Goal: Transaction & Acquisition: Purchase product/service

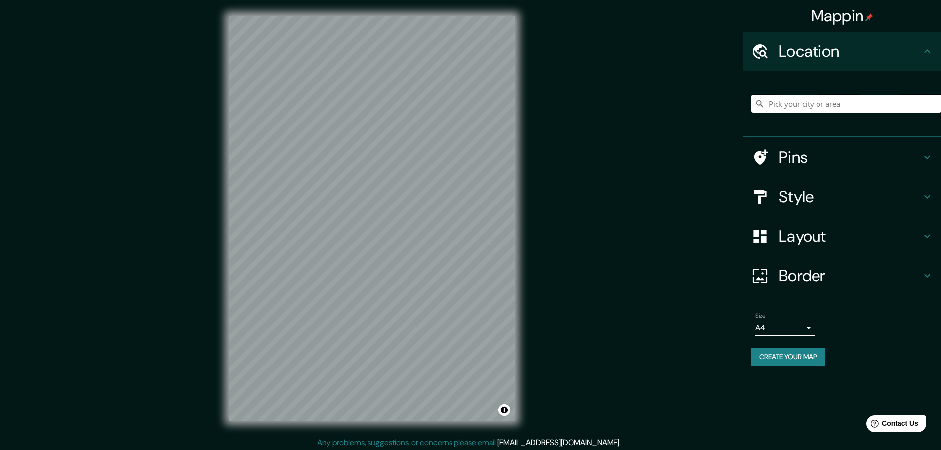
click at [801, 111] on input "Pick your city or area" at bounding box center [846, 104] width 190 height 18
click at [779, 104] on input "Pick your city or area" at bounding box center [846, 104] width 190 height 18
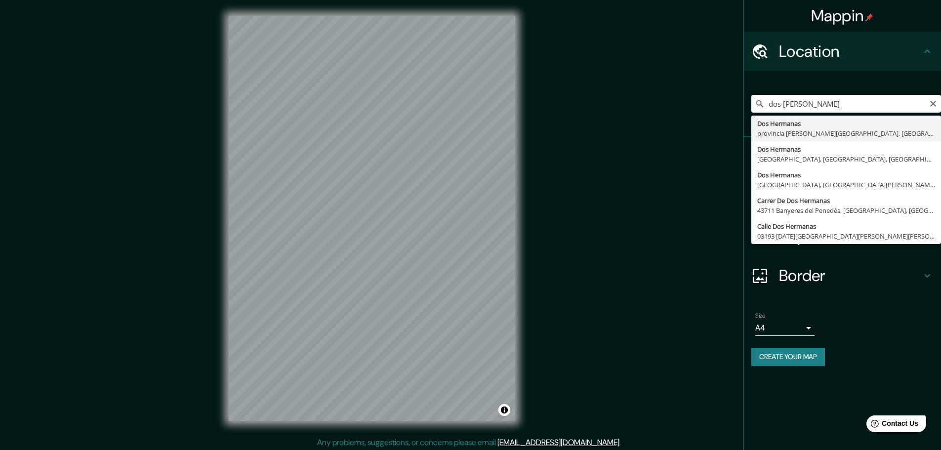
type input "Dos Hermanas, provincia de Sevilla, España"
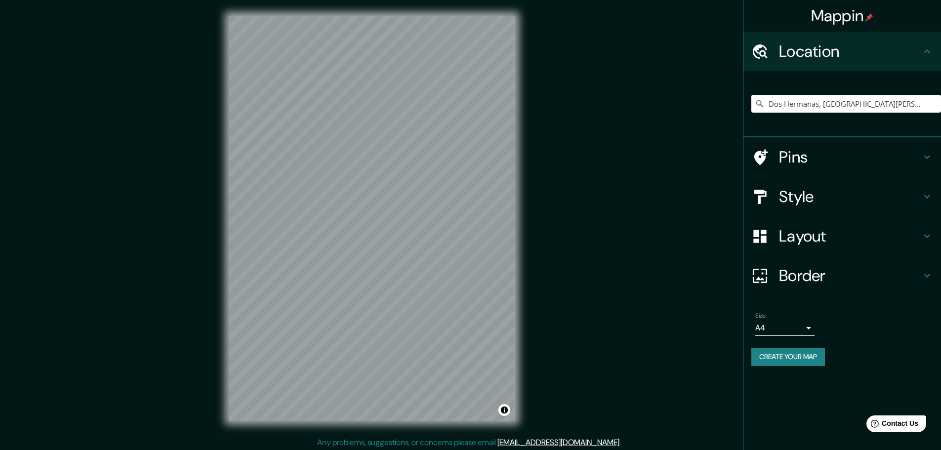
click at [835, 205] on h4 "Style" at bounding box center [850, 197] width 142 height 20
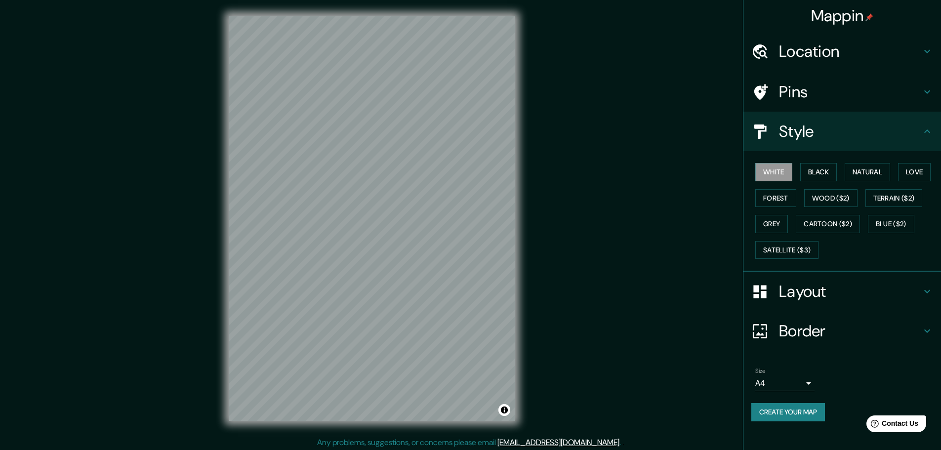
click at [832, 300] on h4 "Layout" at bounding box center [850, 292] width 142 height 20
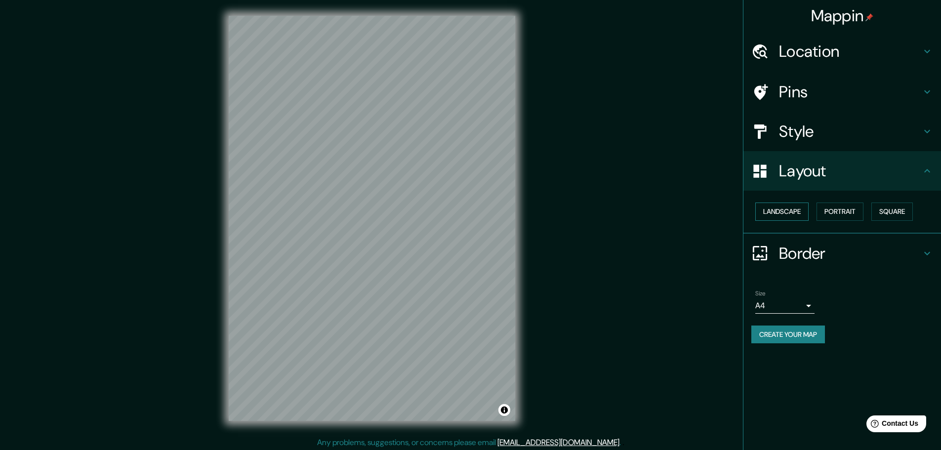
click at [793, 206] on button "Landscape" at bounding box center [781, 211] width 53 height 18
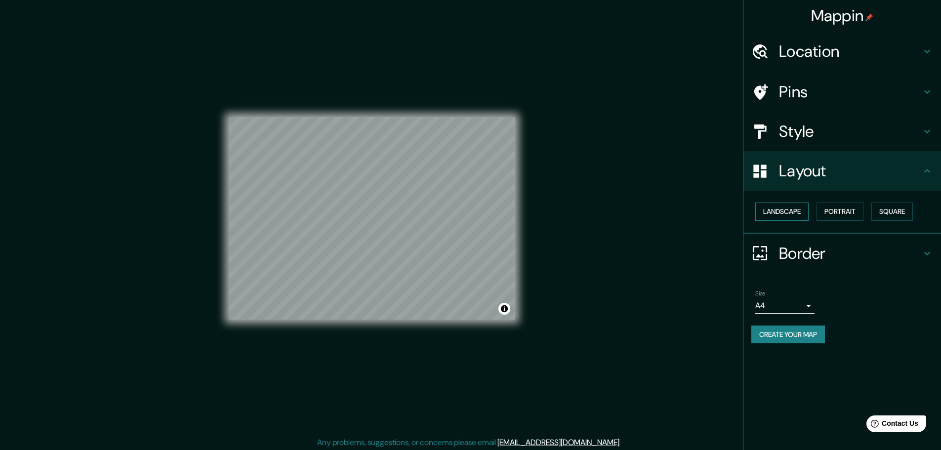
click at [793, 206] on button "Landscape" at bounding box center [781, 211] width 53 height 18
click at [796, 179] on h4 "Layout" at bounding box center [850, 171] width 142 height 20
click at [833, 207] on button "Portrait" at bounding box center [839, 211] width 47 height 18
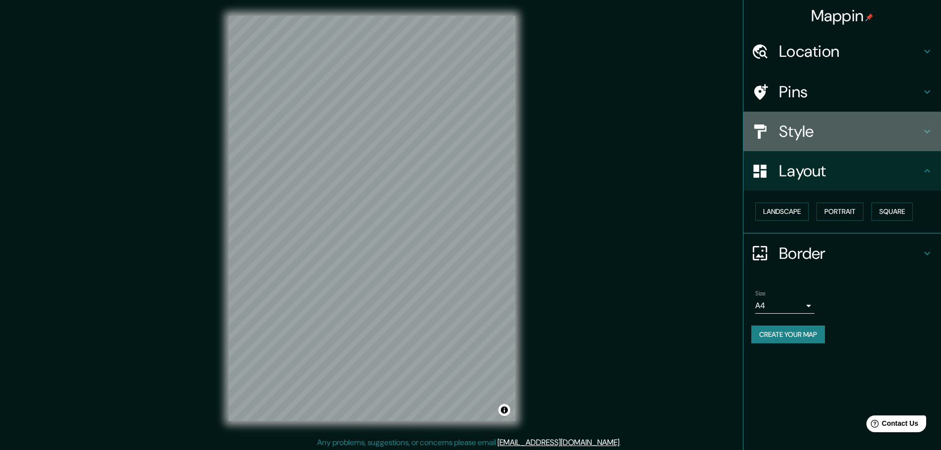
click at [834, 140] on h4 "Style" at bounding box center [850, 131] width 142 height 20
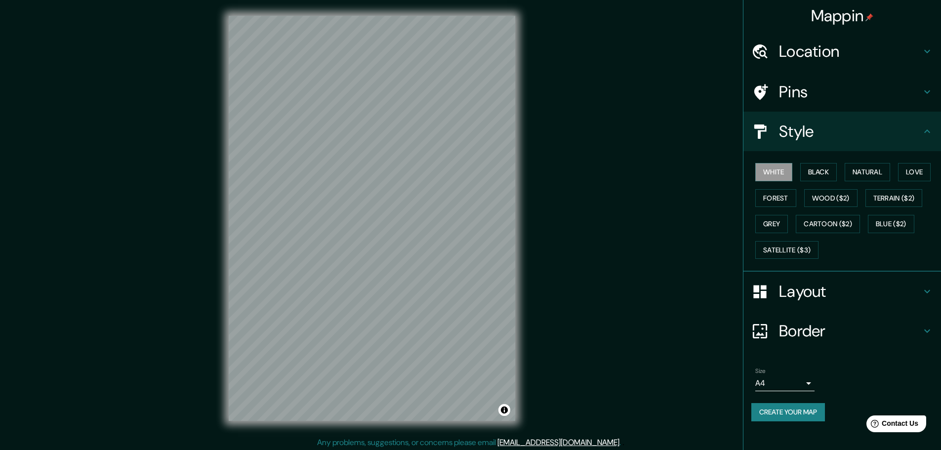
click at [898, 233] on div "White Black Natural Love Forest Wood ($2) Terrain ($2) Grey Cartoon ($2) Blue (…" at bounding box center [846, 211] width 190 height 104
click at [894, 226] on button "Blue ($2)" at bounding box center [891, 224] width 46 height 18
click at [791, 175] on button "White" at bounding box center [773, 172] width 37 height 18
drag, startPoint x: 555, startPoint y: 183, endPoint x: 579, endPoint y: 123, distance: 64.9
click at [579, 123] on div "Mappin Location Dos Hermanas, provincia de Sevilla, España Pins Style White Bla…" at bounding box center [470, 226] width 941 height 452
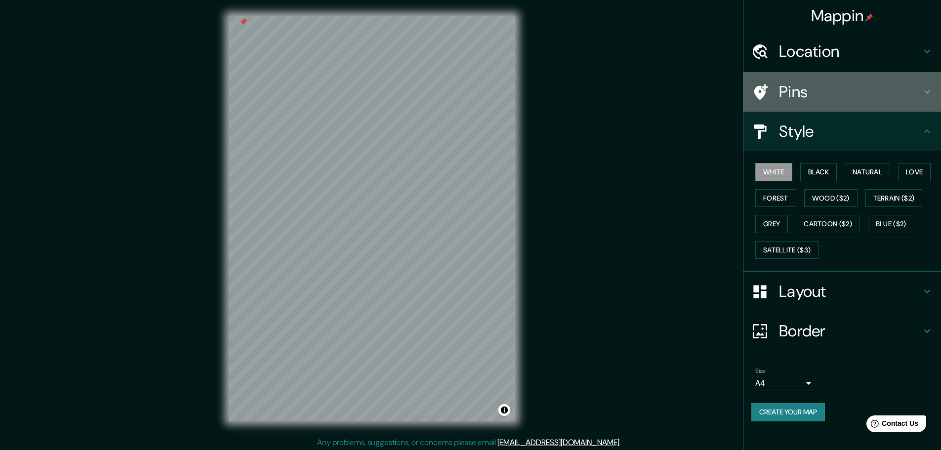
click at [788, 94] on h4 "Pins" at bounding box center [850, 92] width 142 height 20
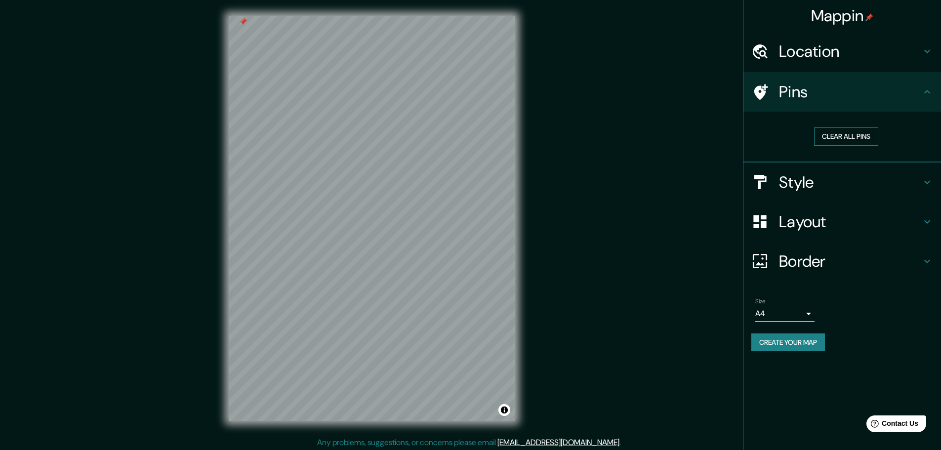
click at [846, 134] on button "Clear all pins" at bounding box center [846, 136] width 64 height 18
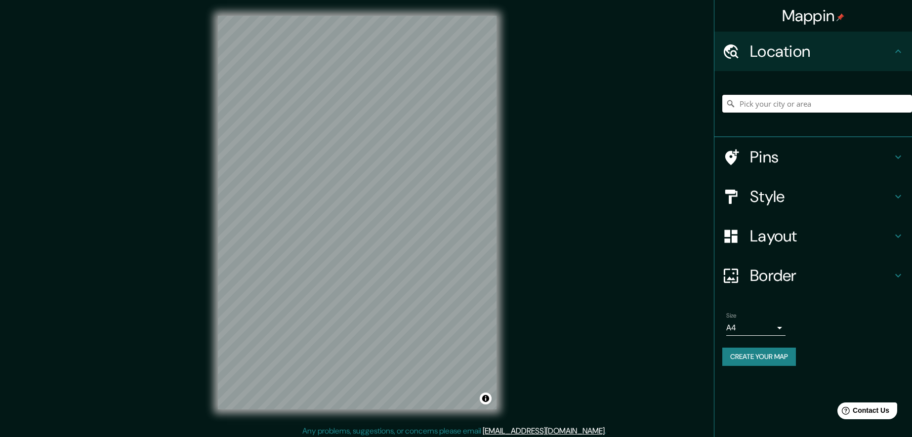
click at [746, 105] on input "Pick your city or area" at bounding box center [817, 104] width 190 height 18
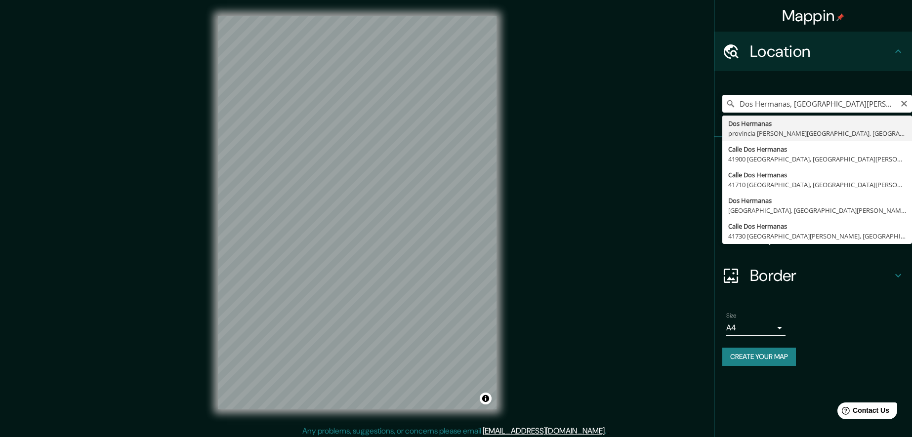
scroll to position [4, 0]
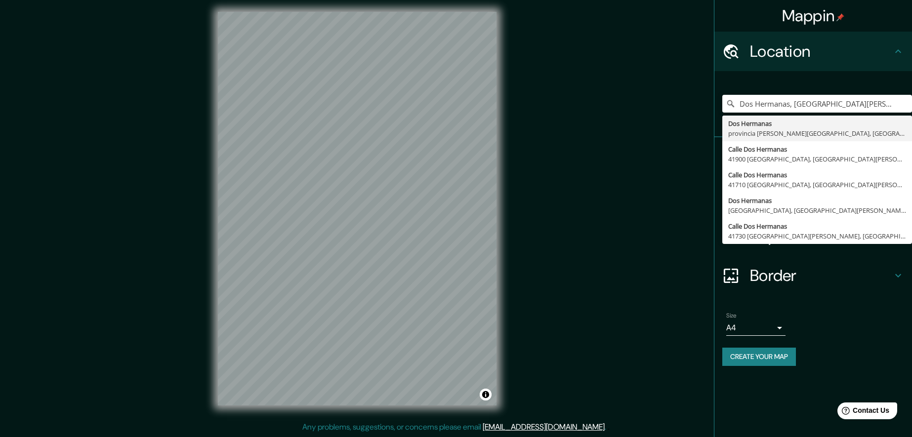
click at [824, 81] on div "Dos Hermanas, provincia de Sevilla, España Dos Hermanas provincia de Sevilla, E…" at bounding box center [817, 103] width 190 height 49
click at [862, 310] on div "Size A4 single" at bounding box center [813, 324] width 182 height 32
click at [875, 91] on div "Dos Hermanas, provincia de Sevilla, España Dos Hermanas provincia de Sevilla, E…" at bounding box center [817, 103] width 190 height 49
type input "Dos Hermanas, provincia de Sevilla, España"
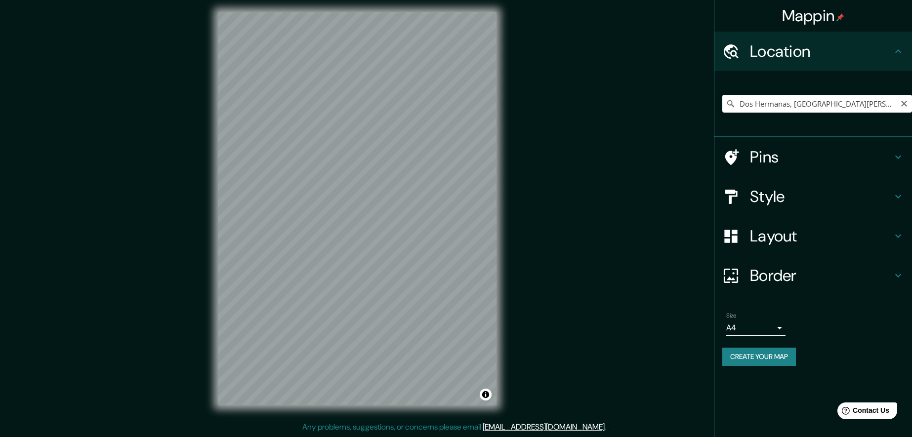
click at [802, 194] on h4 "Style" at bounding box center [821, 197] width 142 height 20
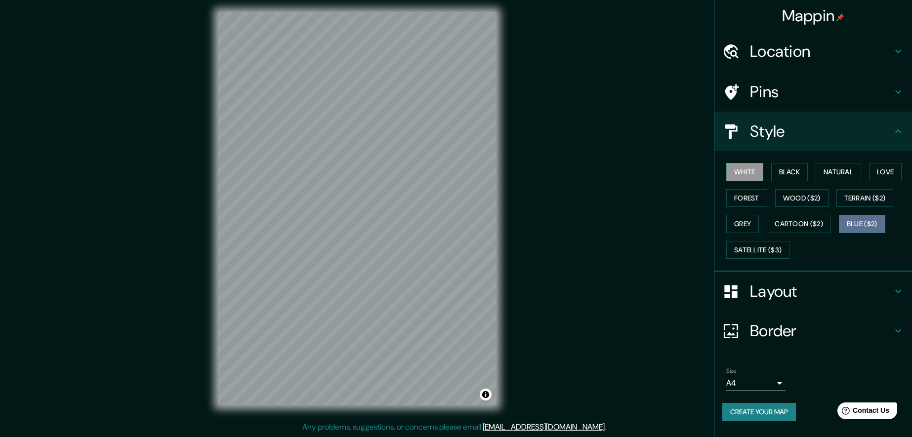
click at [850, 225] on button "Blue ($2)" at bounding box center [862, 224] width 46 height 18
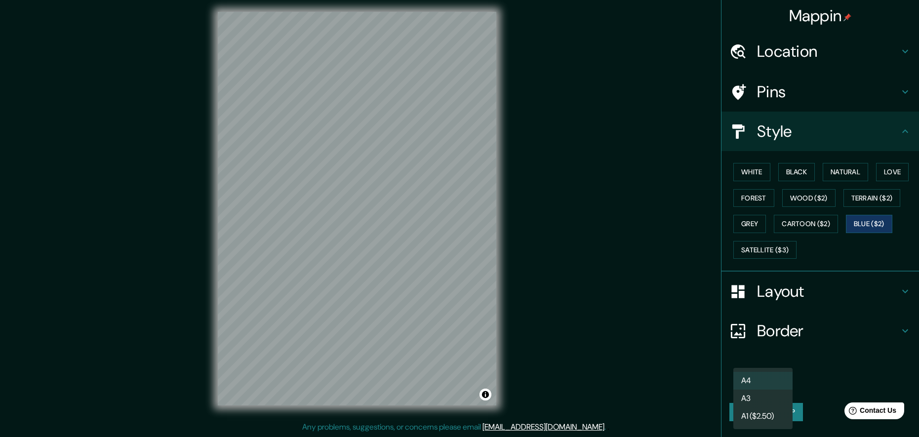
click at [777, 383] on body "Mappin Location Dos Hermanas, provincia de Sevilla, España Pins Style White Bla…" at bounding box center [459, 214] width 919 height 437
click at [839, 366] on div at bounding box center [459, 218] width 919 height 437
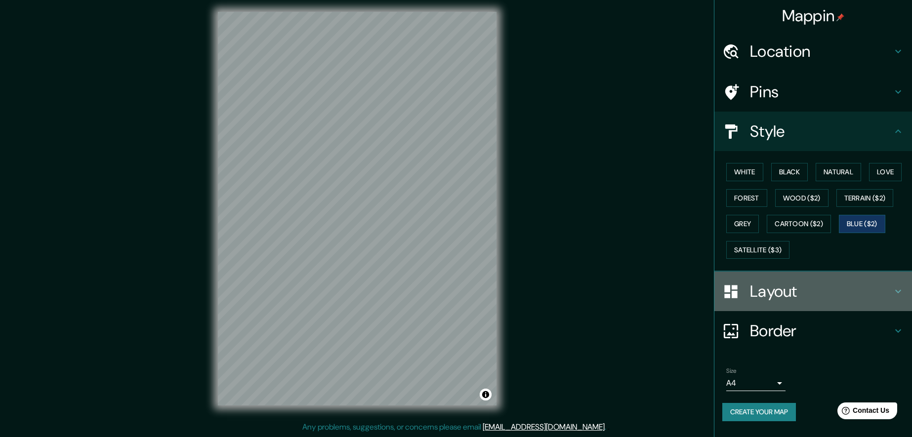
click at [812, 295] on h4 "Layout" at bounding box center [821, 292] width 142 height 20
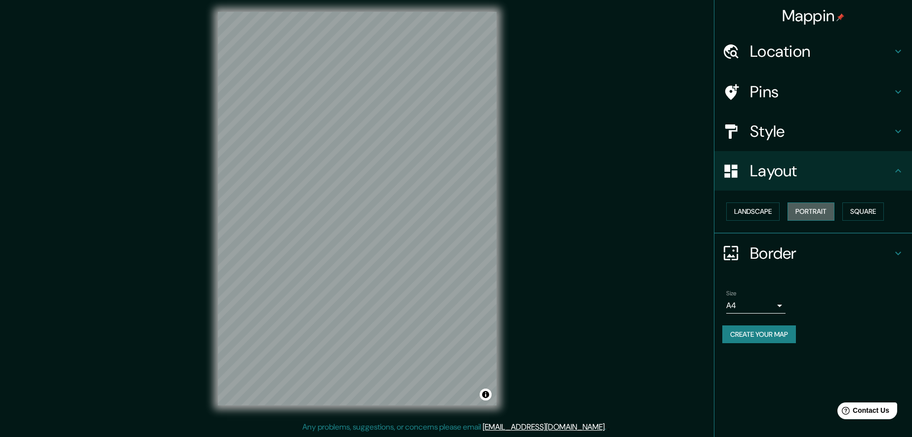
click at [818, 211] on button "Portrait" at bounding box center [810, 211] width 47 height 18
click at [779, 214] on button "Landscape" at bounding box center [752, 211] width 53 height 18
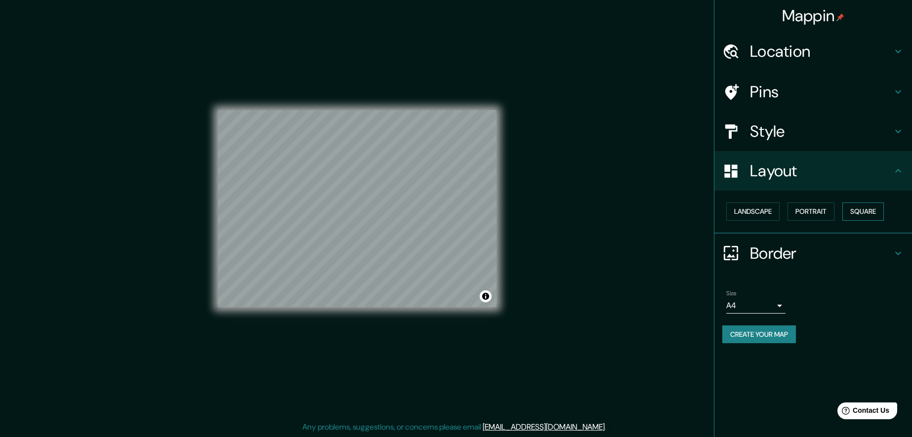
click at [857, 210] on button "Square" at bounding box center [862, 211] width 41 height 18
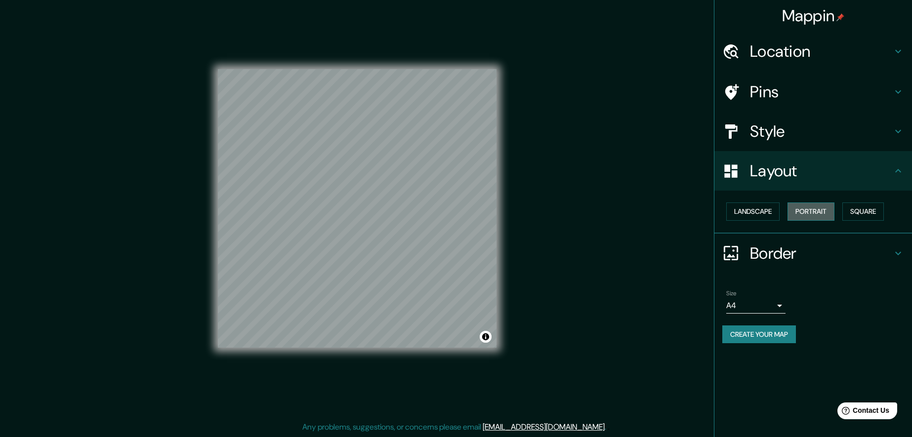
click at [811, 208] on button "Portrait" at bounding box center [810, 211] width 47 height 18
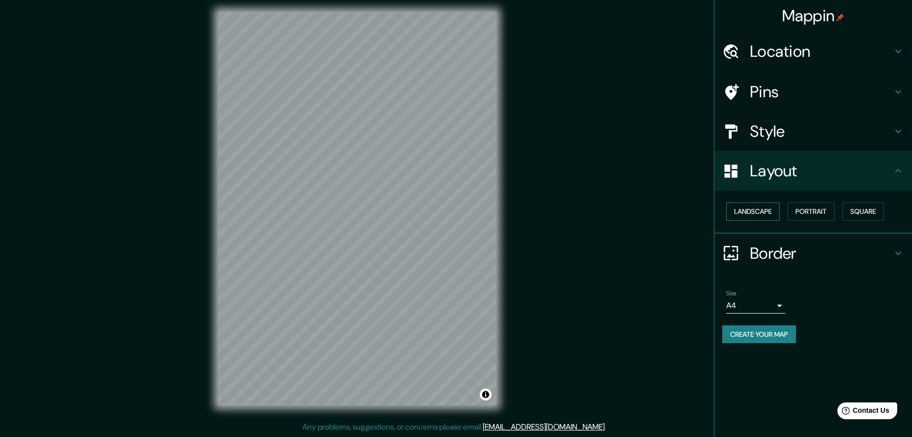
click at [770, 212] on button "Landscape" at bounding box center [752, 211] width 53 height 18
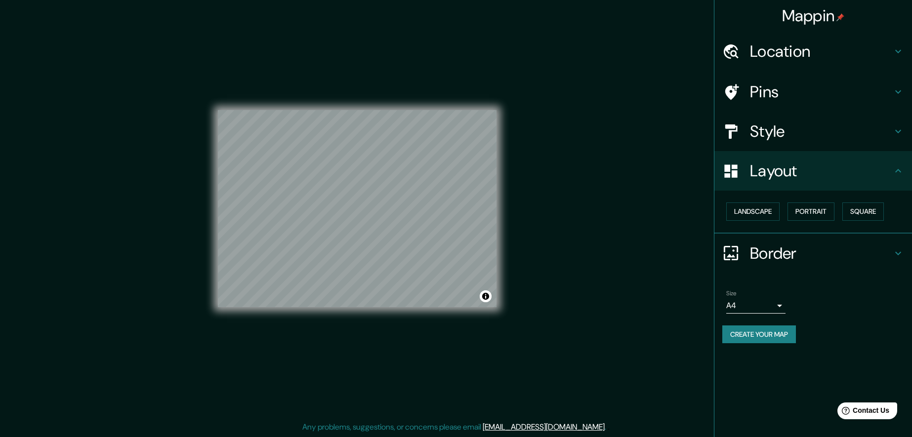
click at [843, 204] on div "Landscape Portrait Square" at bounding box center [817, 212] width 190 height 26
click at [810, 206] on button "Portrait" at bounding box center [810, 211] width 47 height 18
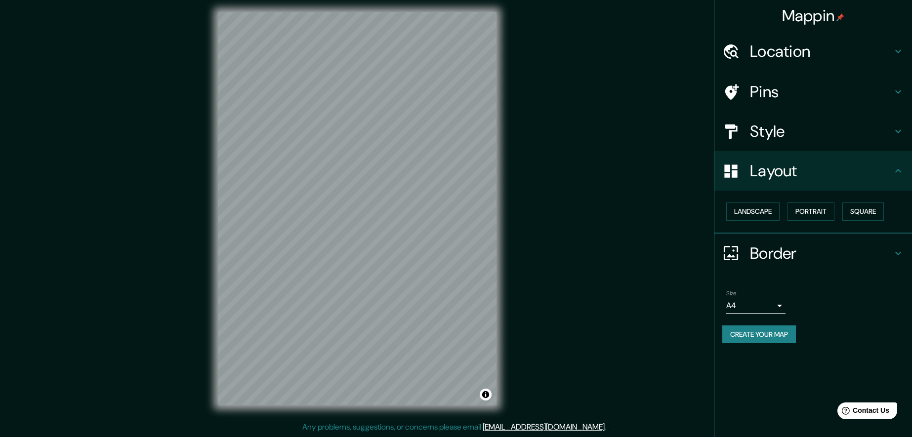
click at [766, 138] on h4 "Style" at bounding box center [821, 131] width 142 height 20
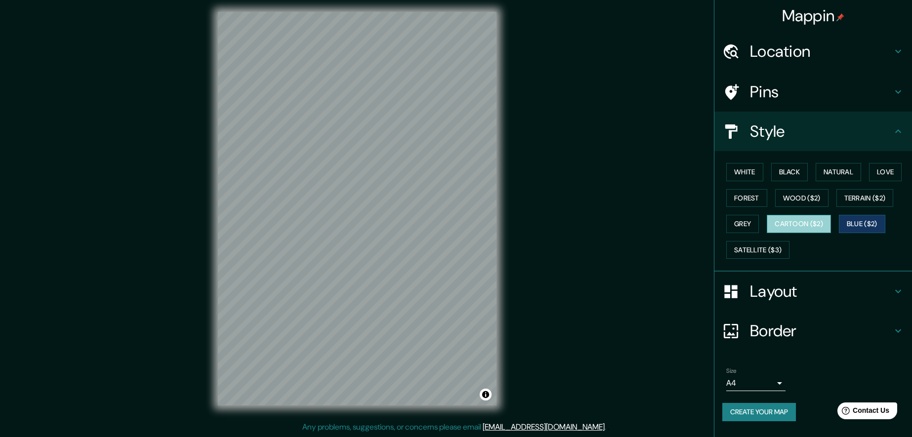
click at [794, 222] on button "Cartoon ($2)" at bounding box center [798, 224] width 64 height 18
click at [752, 221] on button "Grey" at bounding box center [742, 224] width 33 height 18
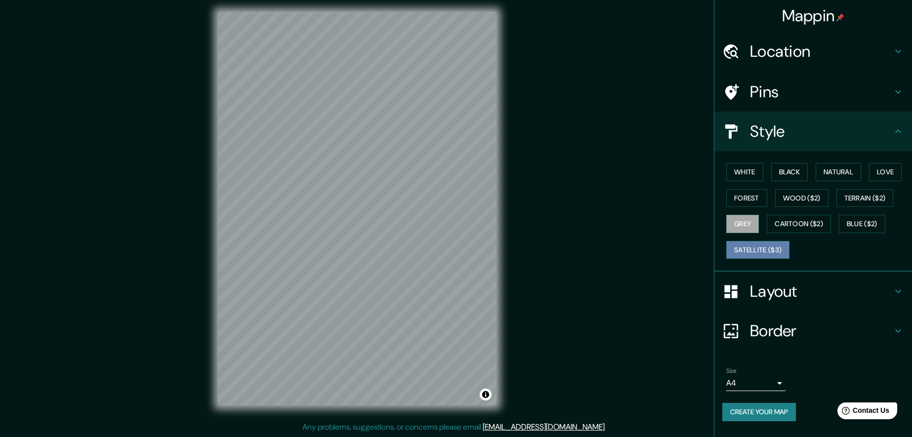
click at [762, 253] on button "Satellite ($3)" at bounding box center [757, 250] width 63 height 18
click at [741, 193] on button "Forest" at bounding box center [746, 198] width 41 height 18
click at [766, 246] on button "Satellite ($3)" at bounding box center [757, 250] width 63 height 18
click at [869, 224] on button "Blue ($2)" at bounding box center [862, 224] width 46 height 18
